Goal: Information Seeking & Learning: Learn about a topic

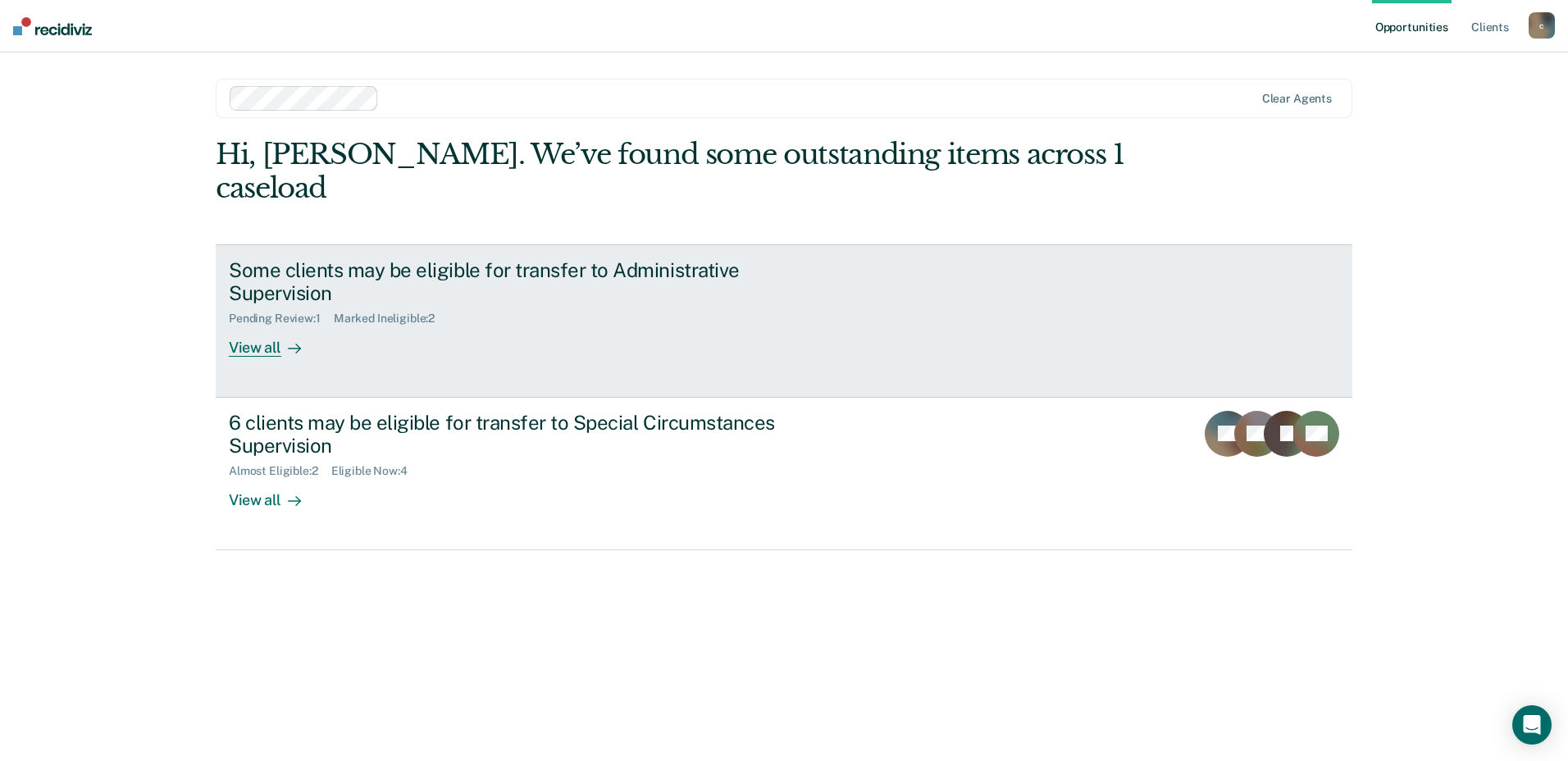
click at [643, 272] on div "Some clients may be eligible for transfer to Administrative Supervision" at bounding box center [516, 282] width 576 height 48
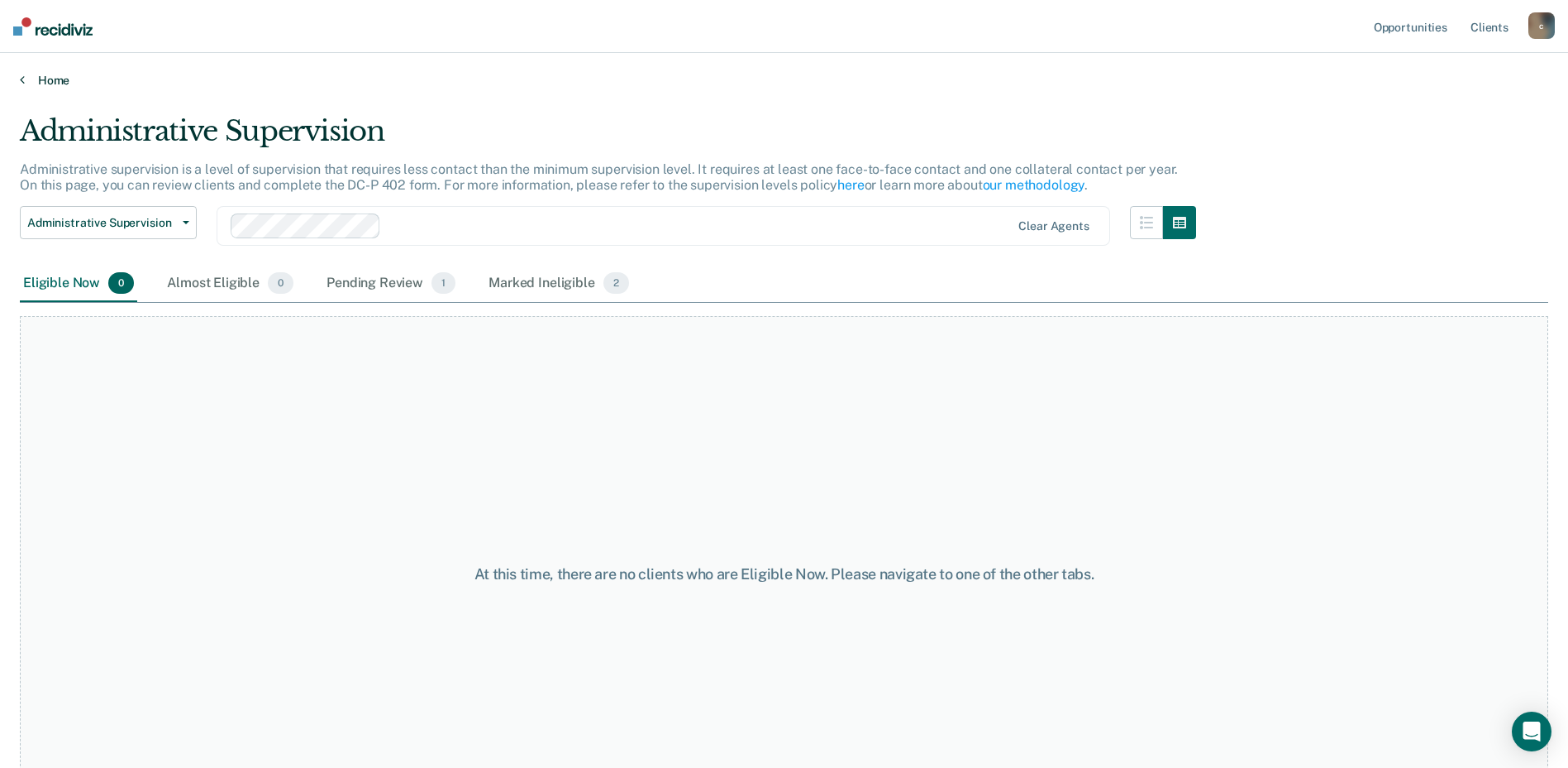
click at [46, 77] on link "Home" at bounding box center [784, 79] width 1528 height 14
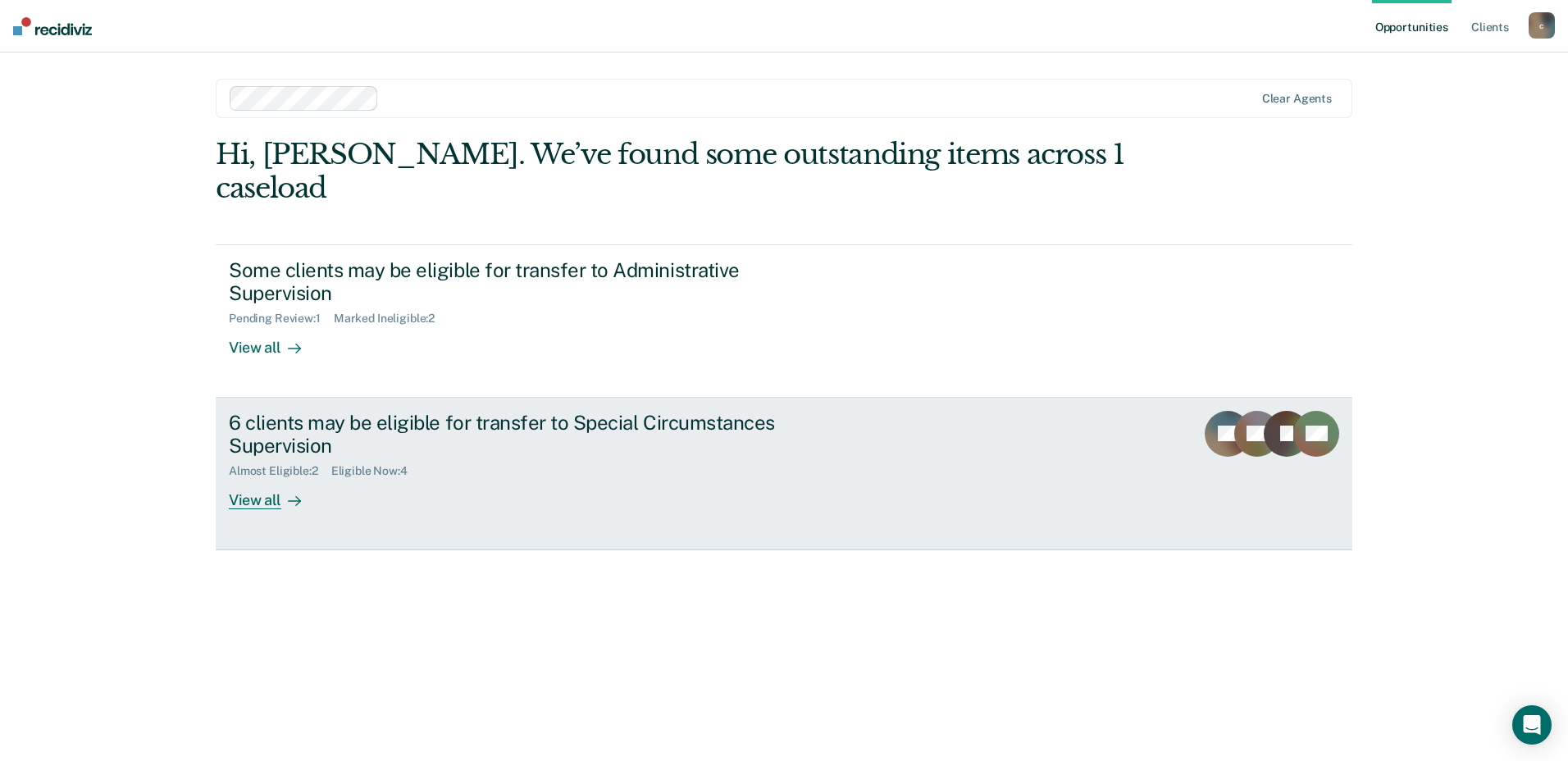
click at [510, 418] on div "6 clients may be eligible for transfer to Special Circumstances Supervision" at bounding box center [516, 435] width 576 height 48
